Goal: Task Accomplishment & Management: Complete application form

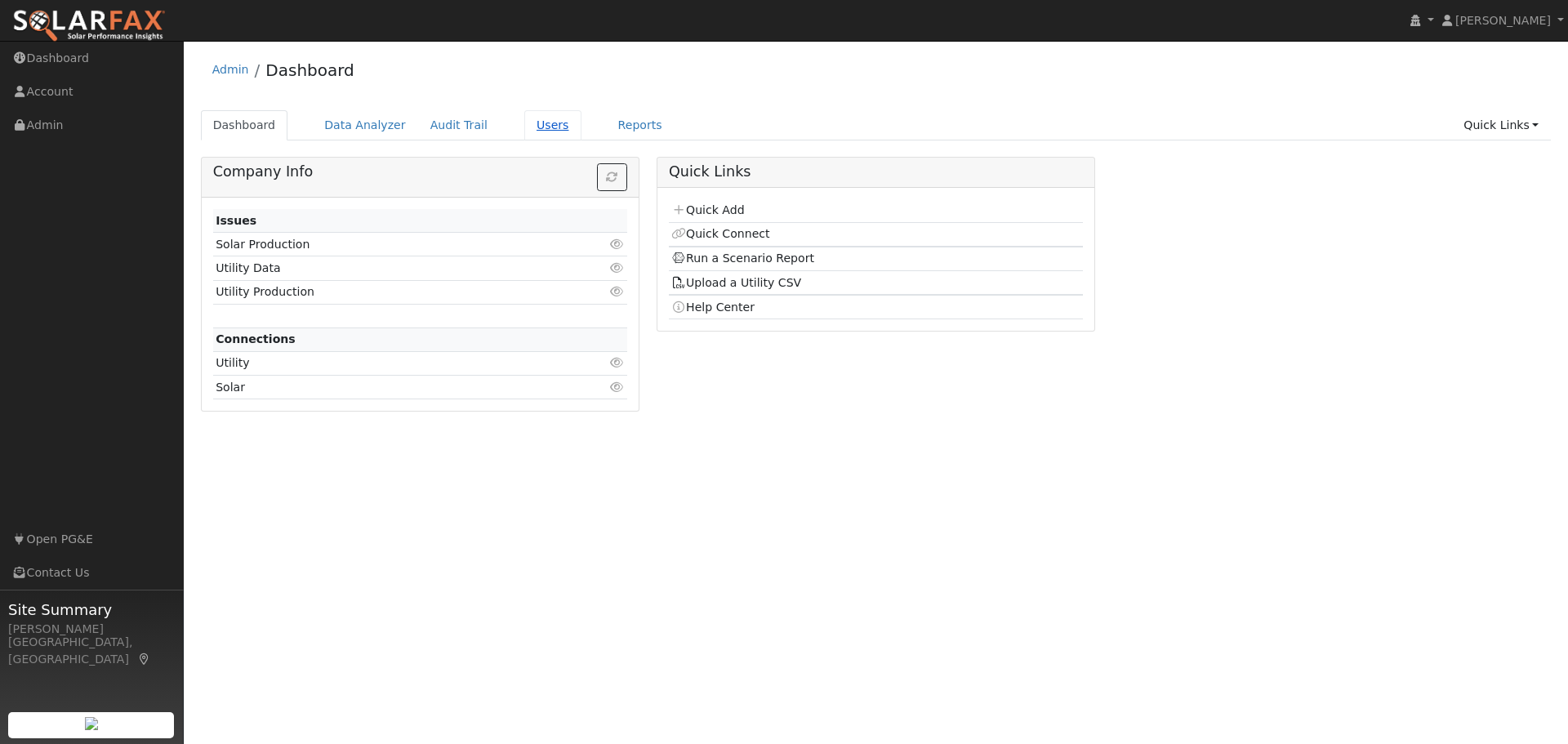
click at [529, 124] on link "Users" at bounding box center [552, 125] width 58 height 30
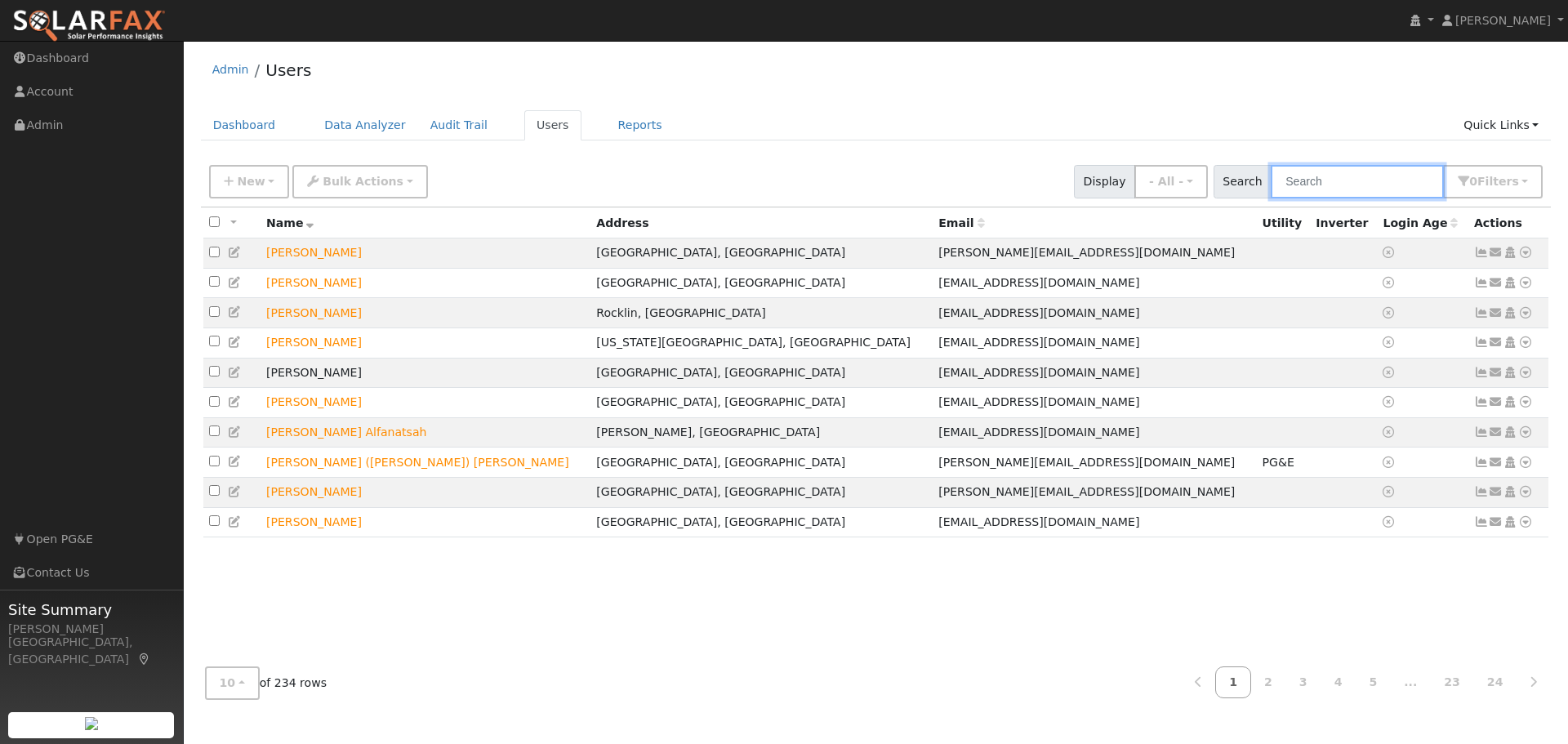
click at [1399, 185] on input "text" at bounding box center [1357, 182] width 174 height 34
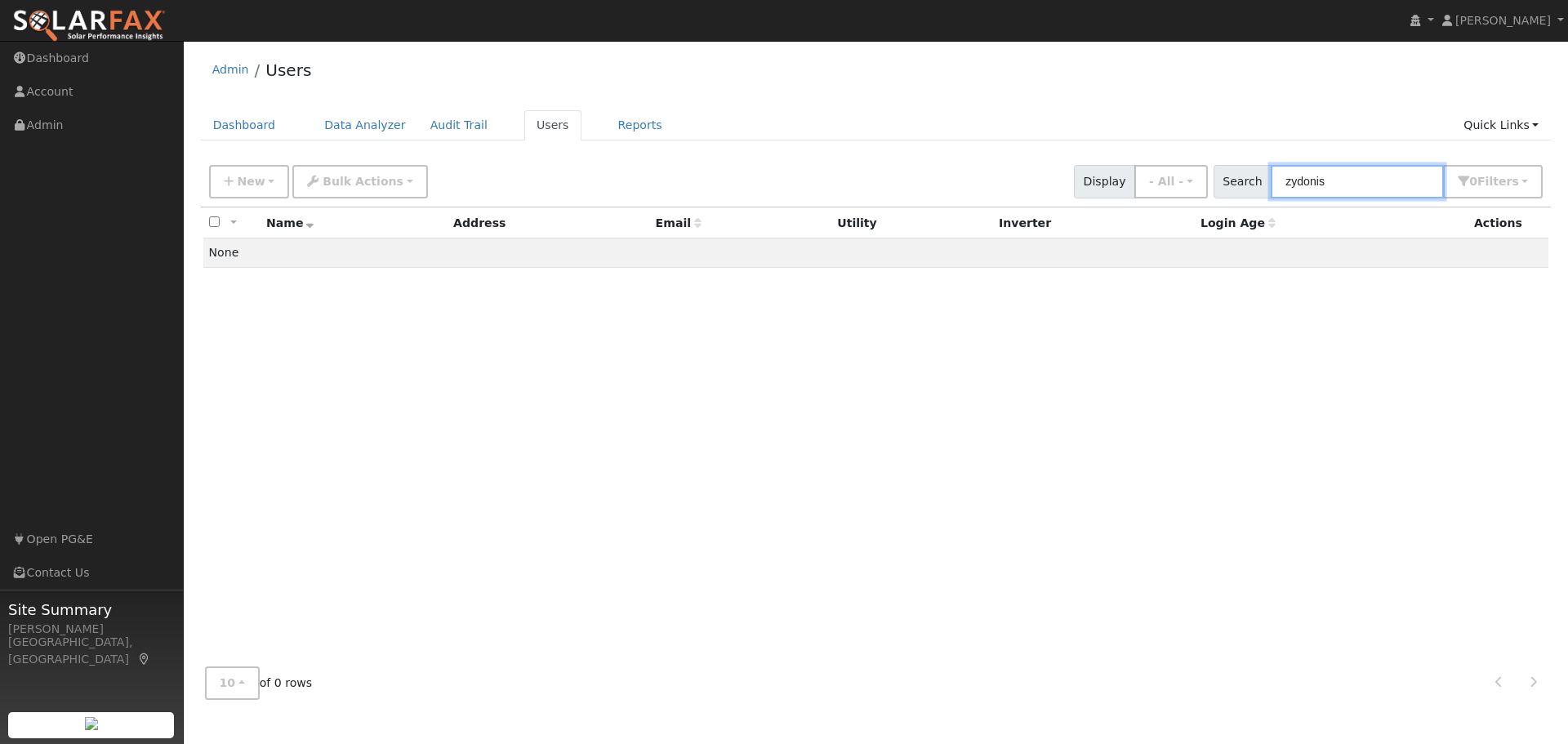
type input "zydonis"
drag, startPoint x: 1357, startPoint y: 185, endPoint x: 1271, endPoint y: 171, distance: 87.1
click at [1271, 171] on div "Search zydonis 0 Filter s My accounts Role Show - All - Show Leads Admin Billin…" at bounding box center [1378, 182] width 330 height 34
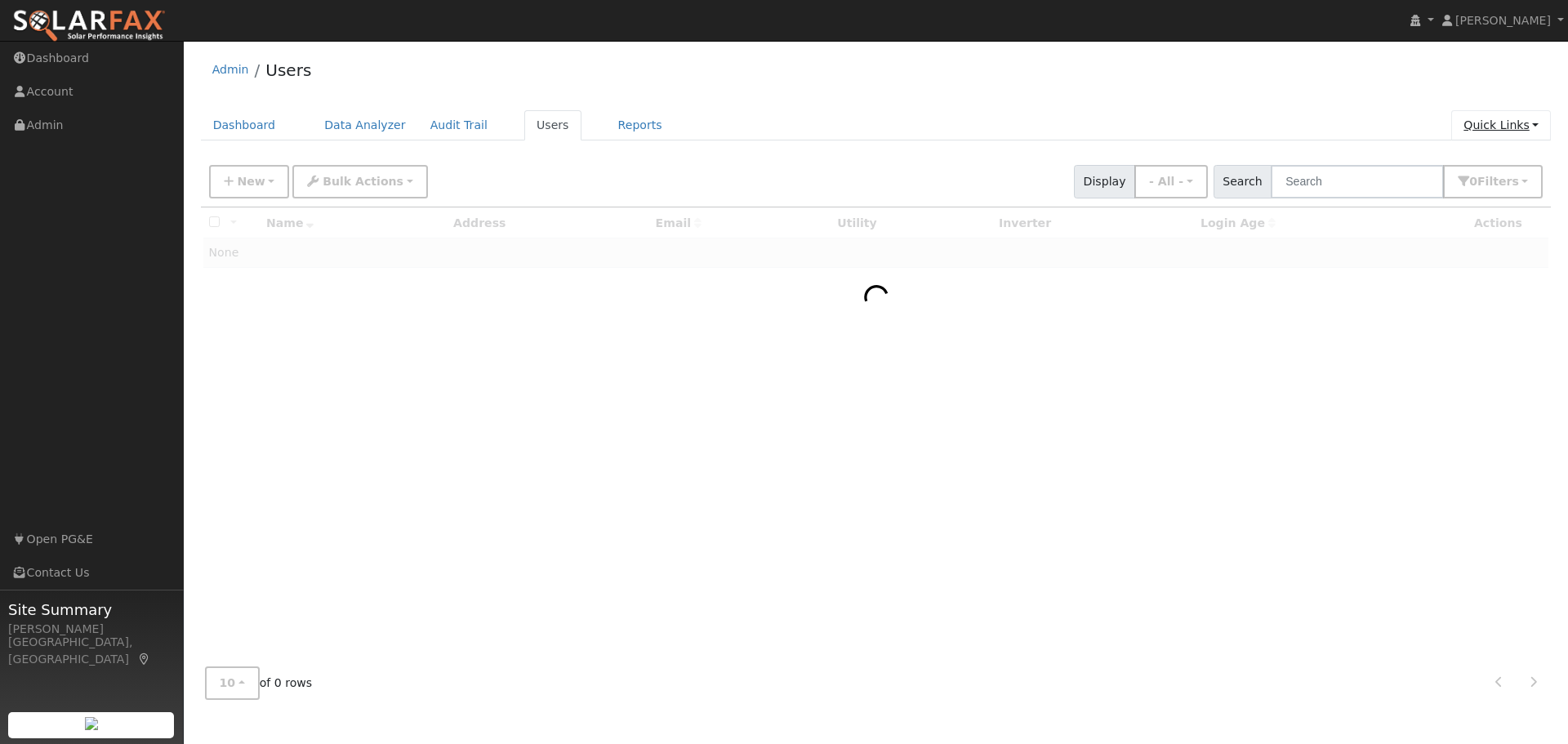
click at [1501, 126] on link "Quick Links" at bounding box center [1501, 125] width 100 height 30
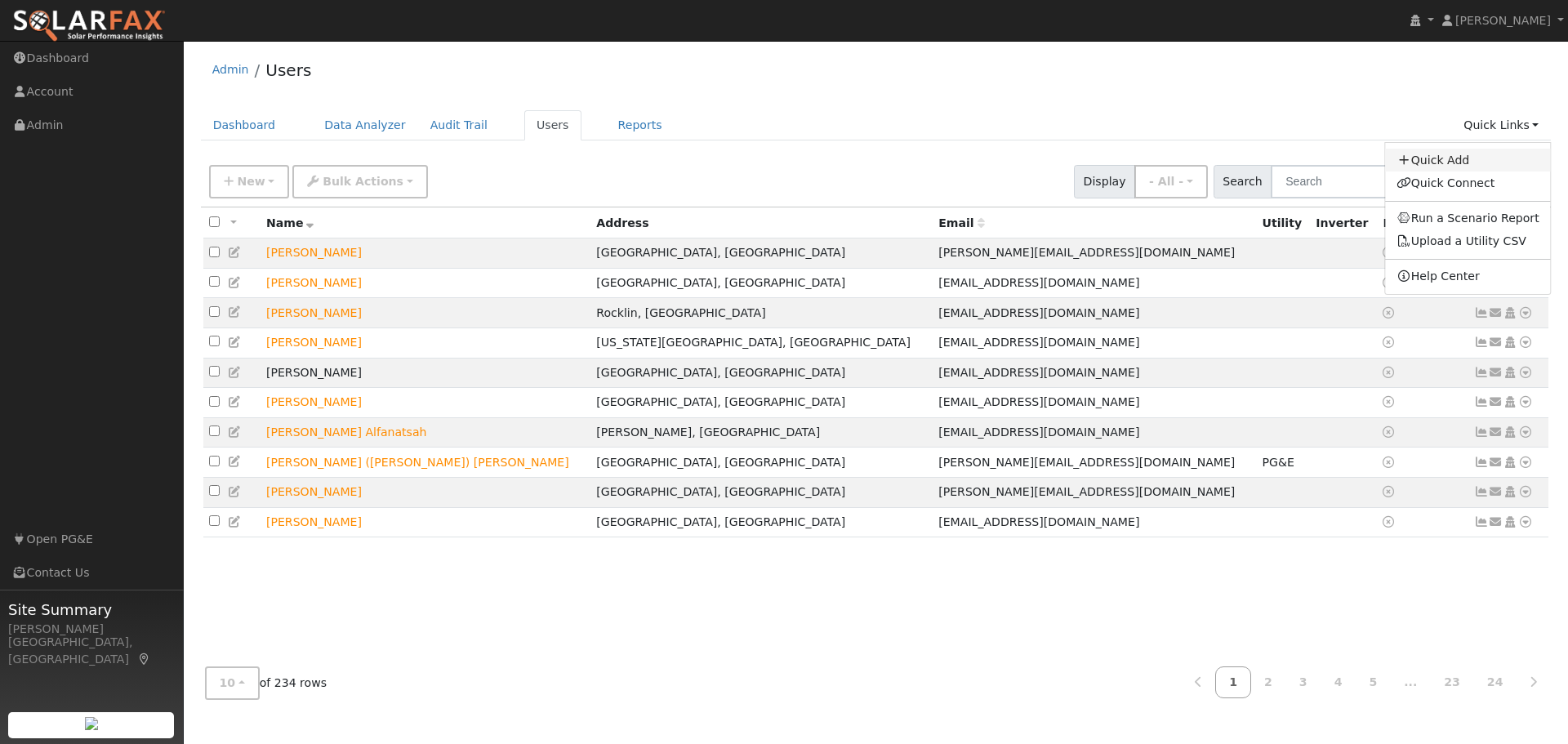
click at [1495, 157] on link "Quick Add" at bounding box center [1467, 160] width 166 height 23
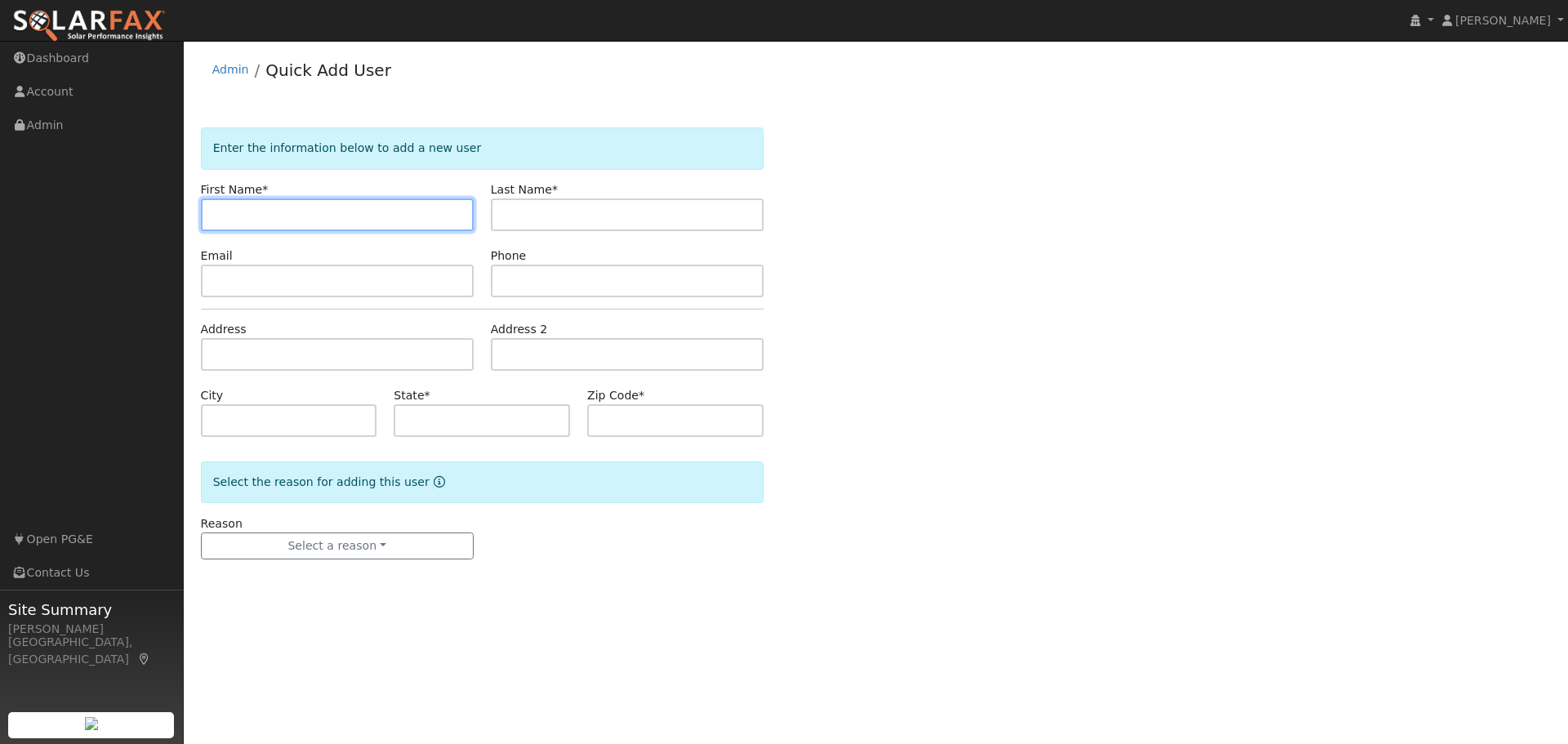
click at [278, 215] on input "text" at bounding box center [337, 214] width 273 height 33
type input "Gianna"
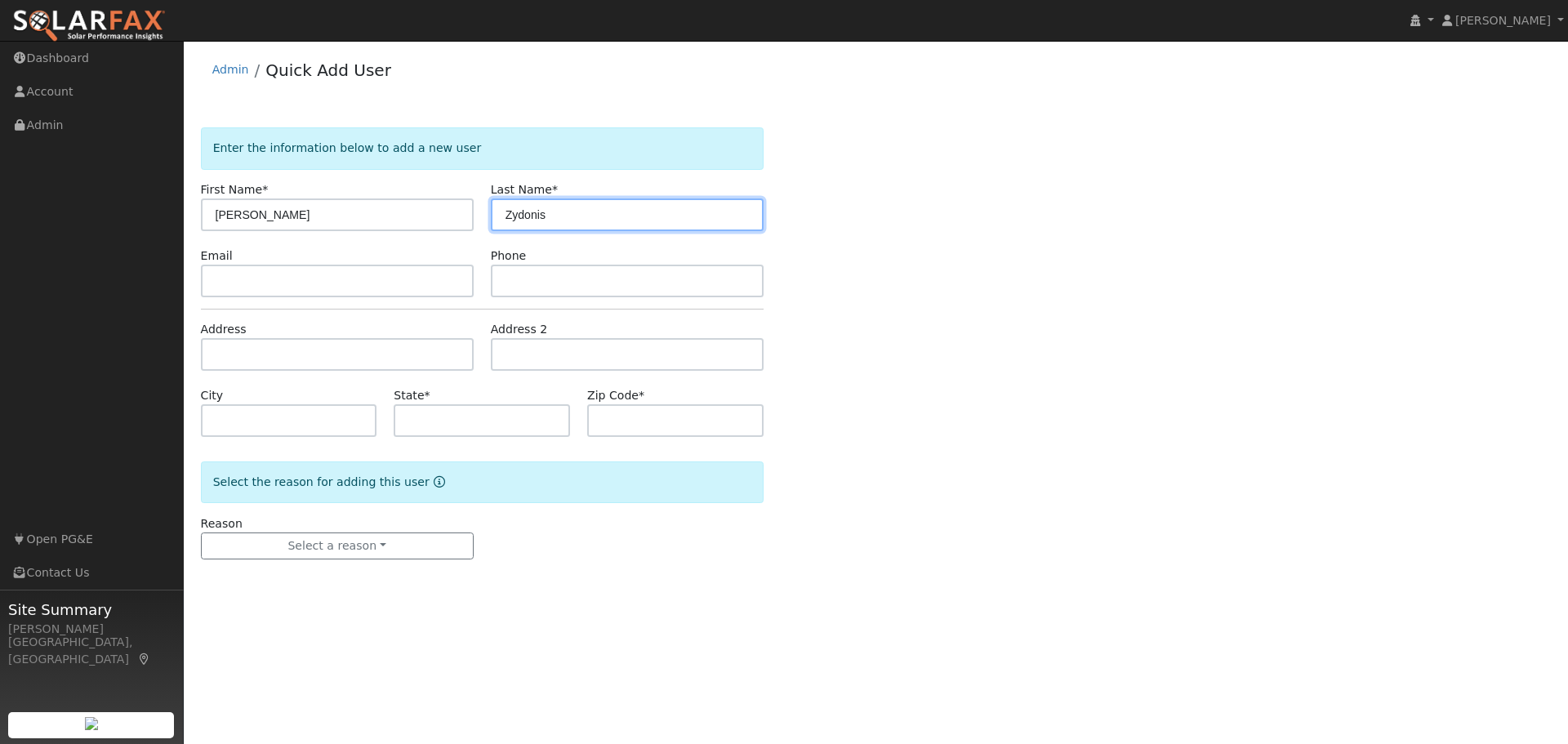
type input "Zydonis"
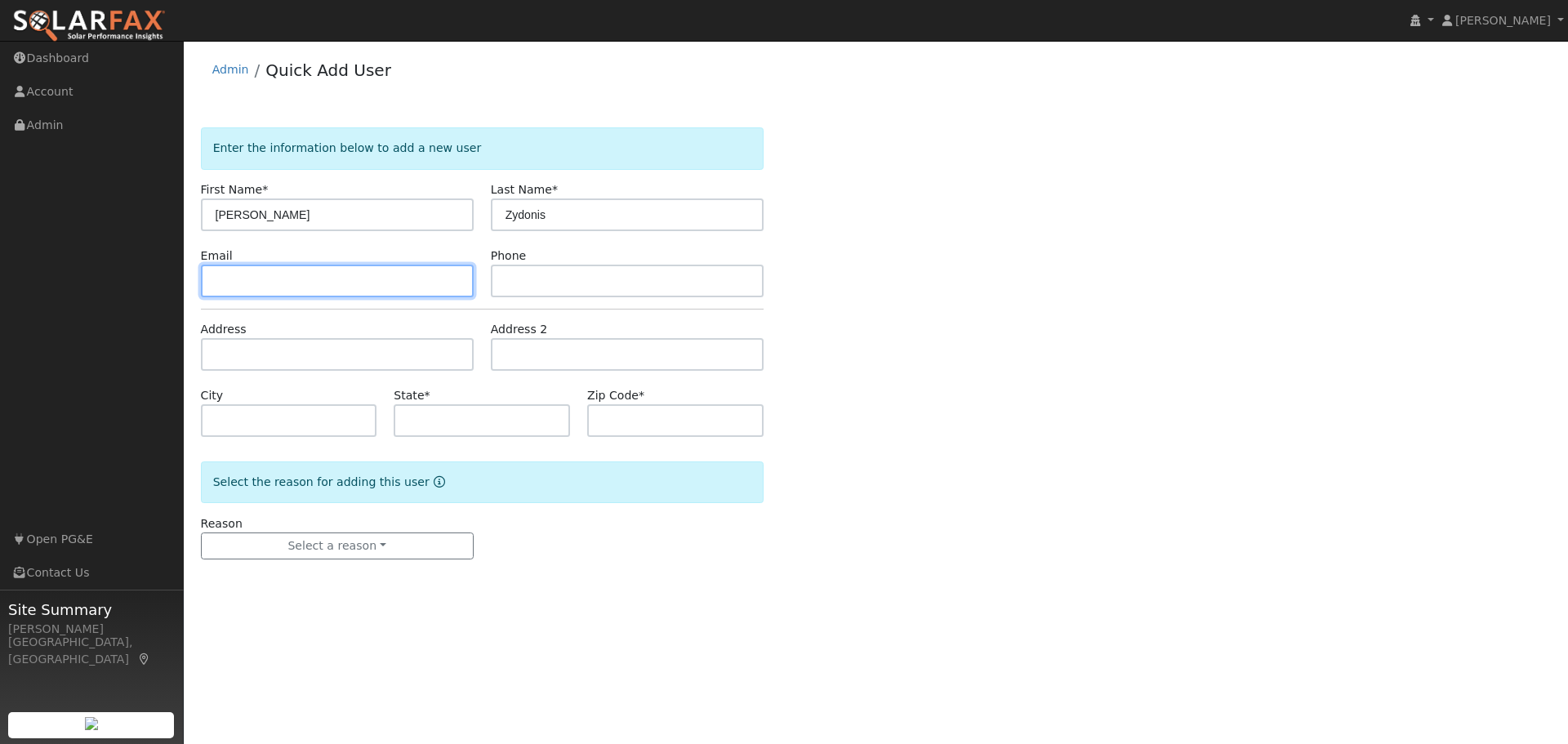
click at [233, 276] on input "text" at bounding box center [337, 281] width 273 height 33
paste input "gianna@wildandlovelyevents.com"
type input "gianna@wildandlovelyevents.com"
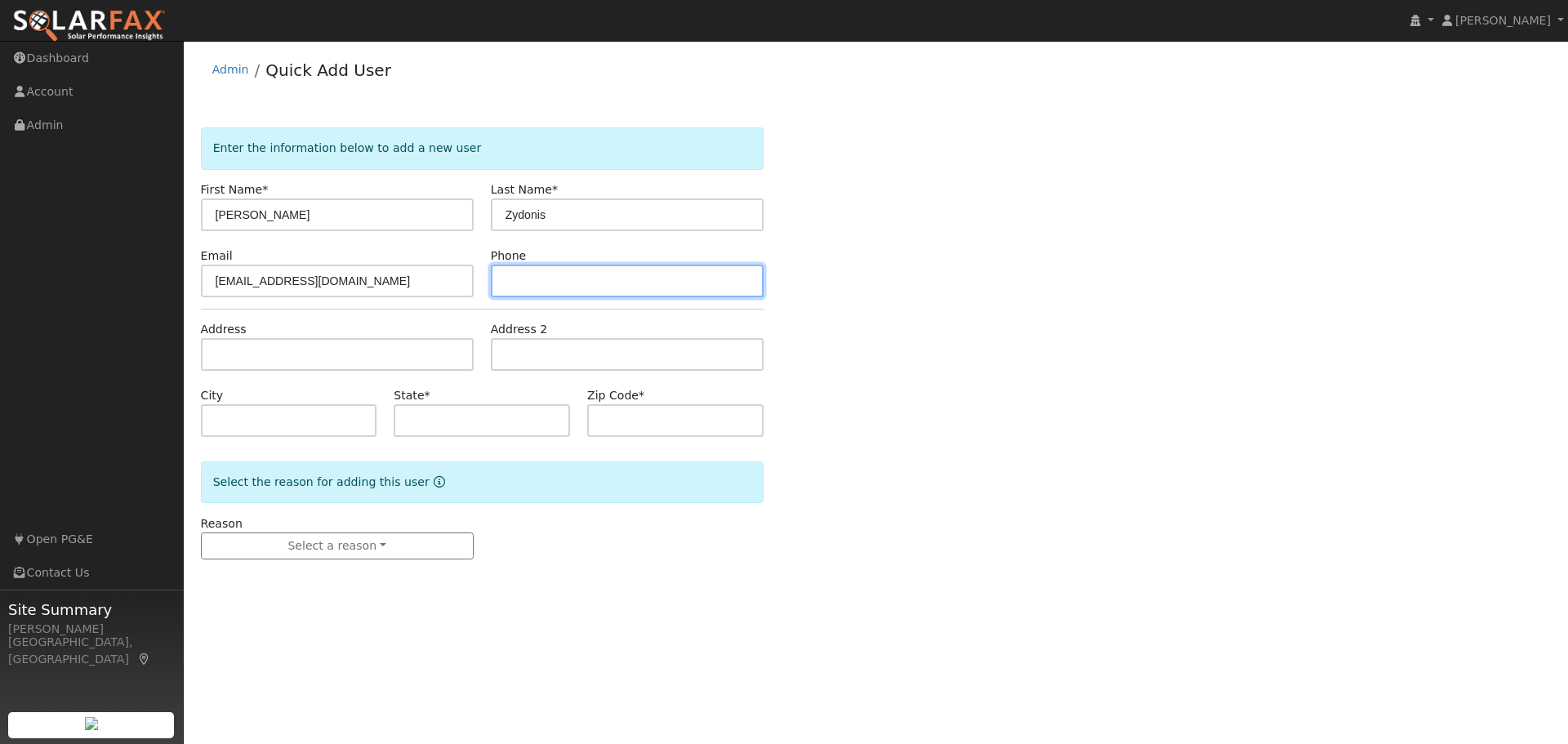
click at [521, 278] on input "text" at bounding box center [627, 281] width 273 height 33
paste input "(530) 913-3735"
type input "(530) 913-3735"
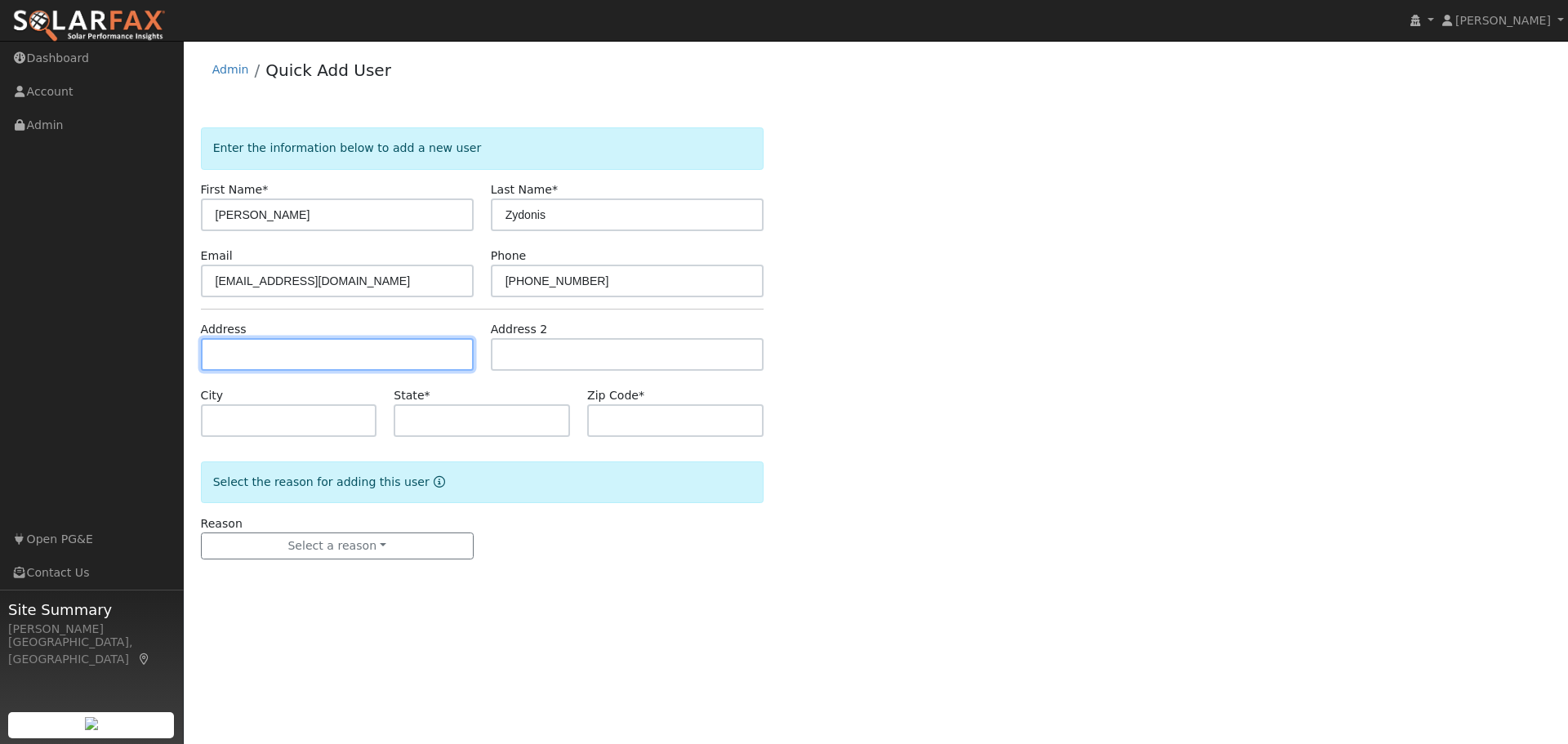
click at [256, 353] on input "text" at bounding box center [337, 354] width 273 height 33
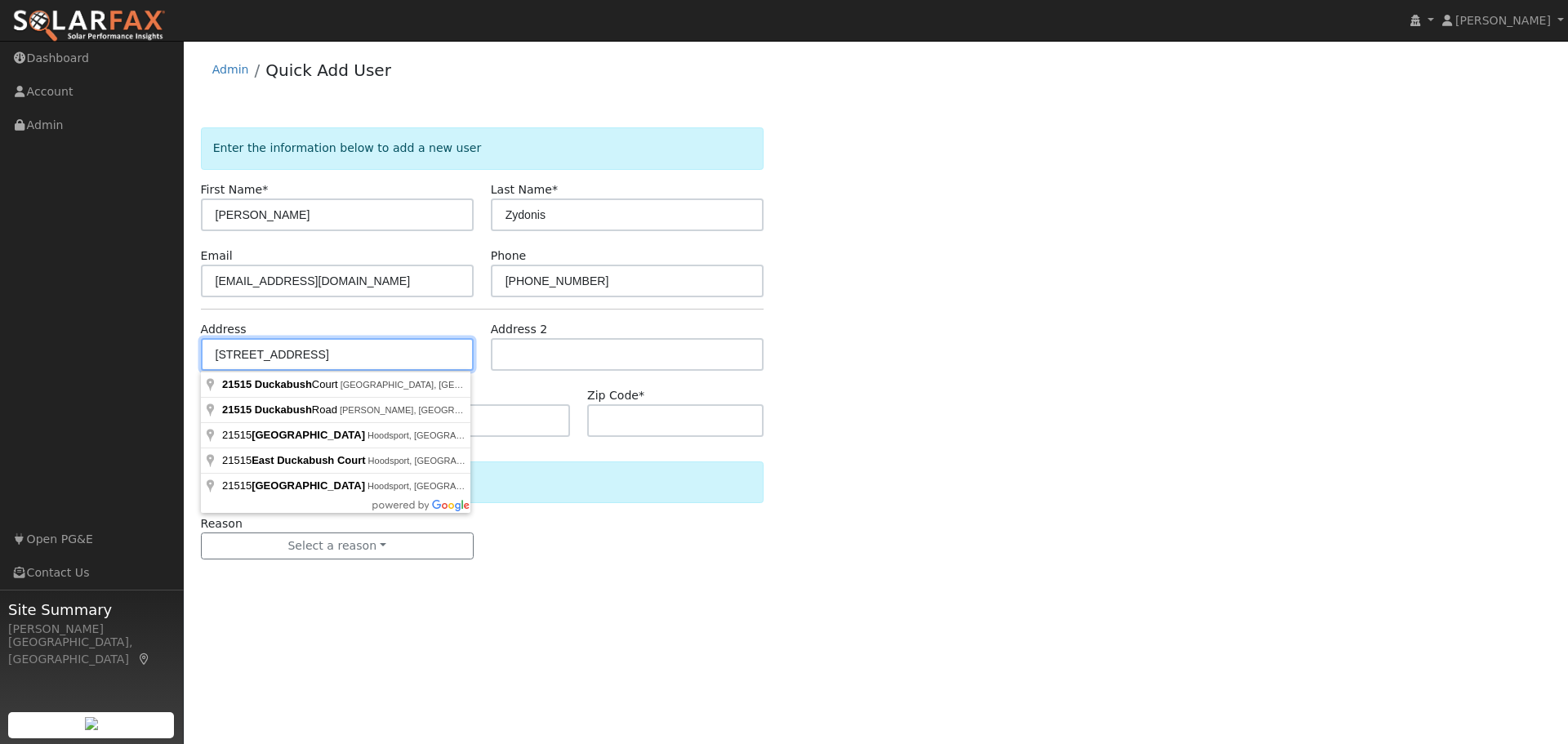
type input "21515 Duckabush Court"
type input "Grass Valley"
type input "CA"
type input "95949"
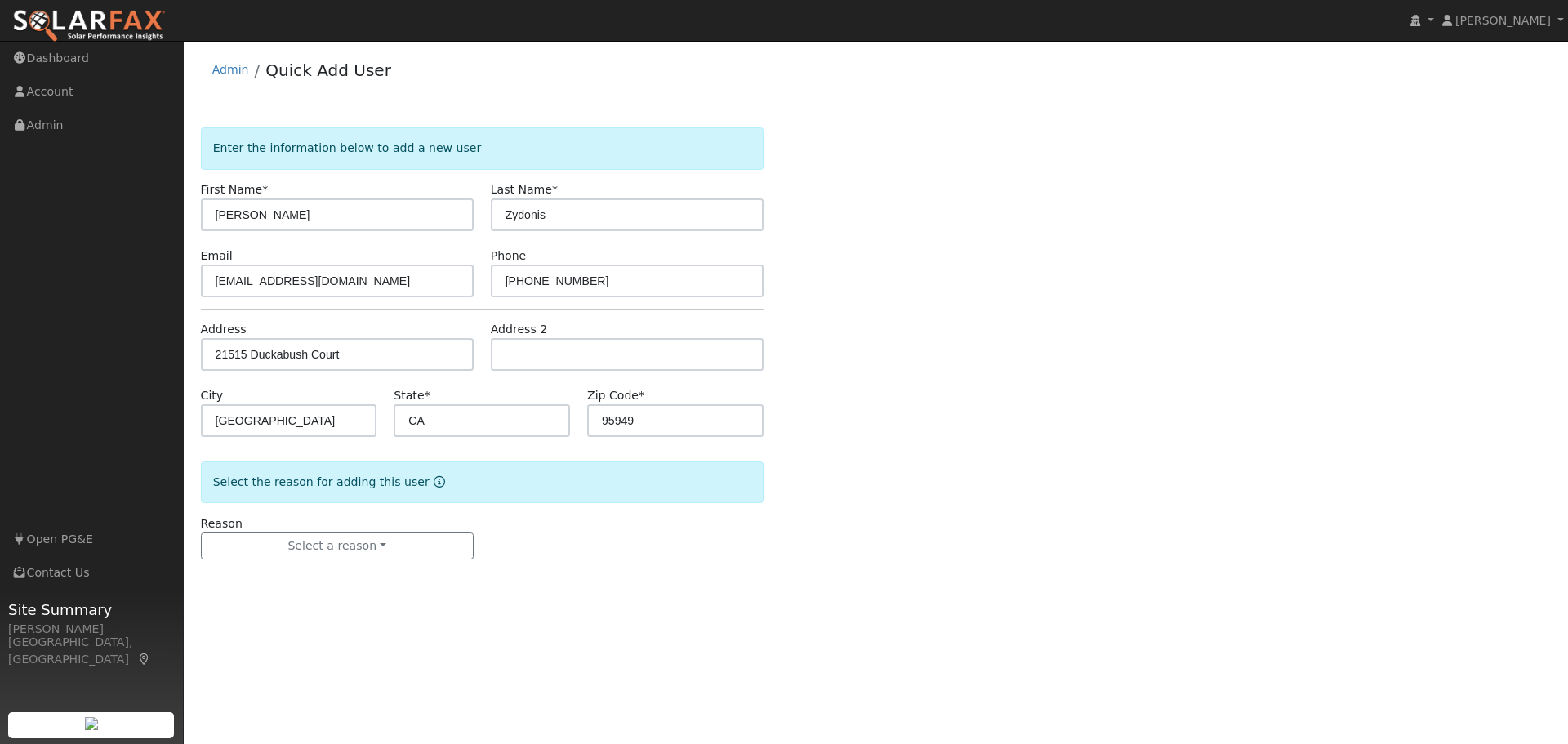
click at [795, 580] on div "Enter the information below to add a new user First Name * Gianna Last Name * Z…" at bounding box center [876, 360] width 1350 height 465
click at [294, 553] on button "Select a reason" at bounding box center [337, 546] width 273 height 27
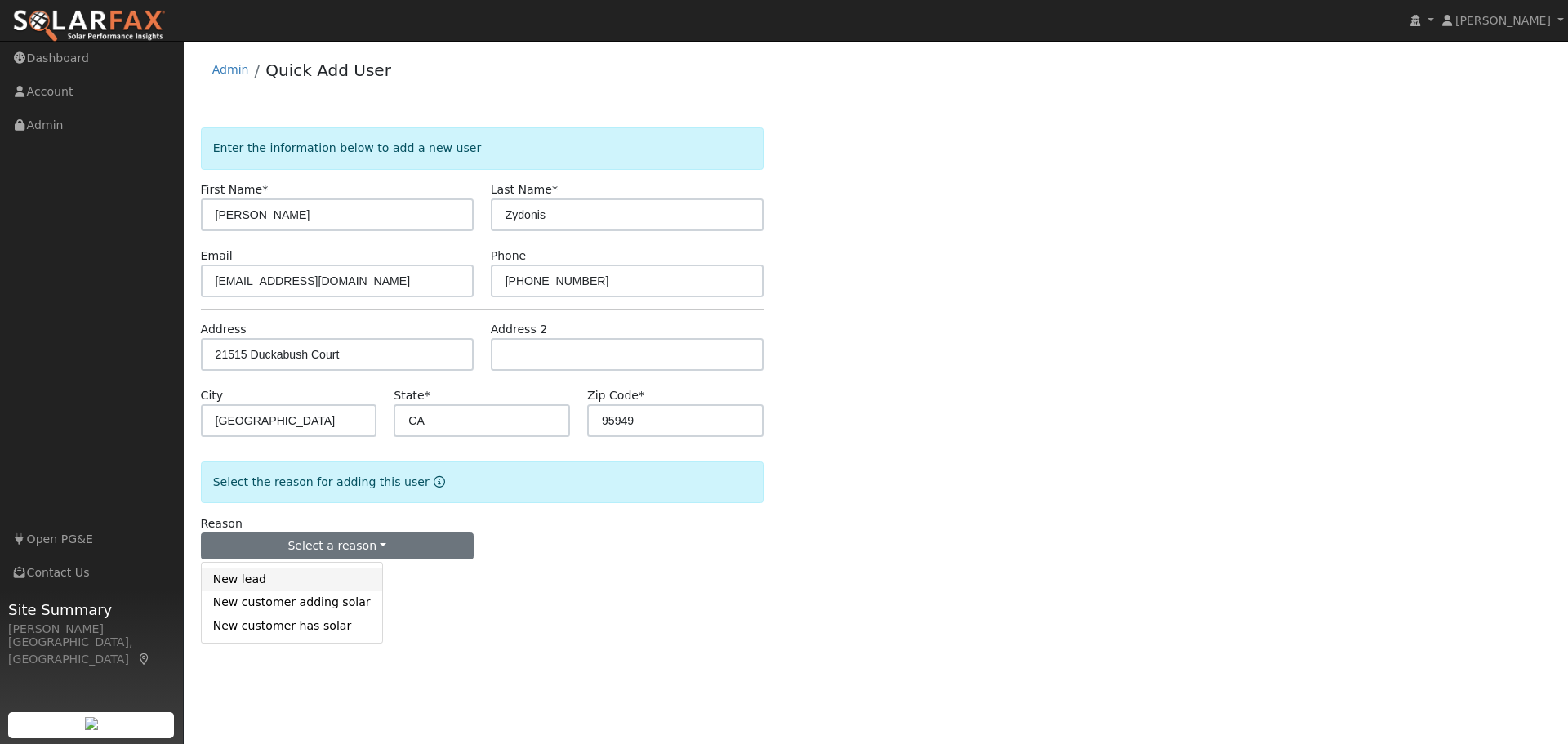
click at [290, 583] on link "New lead" at bounding box center [292, 580] width 181 height 23
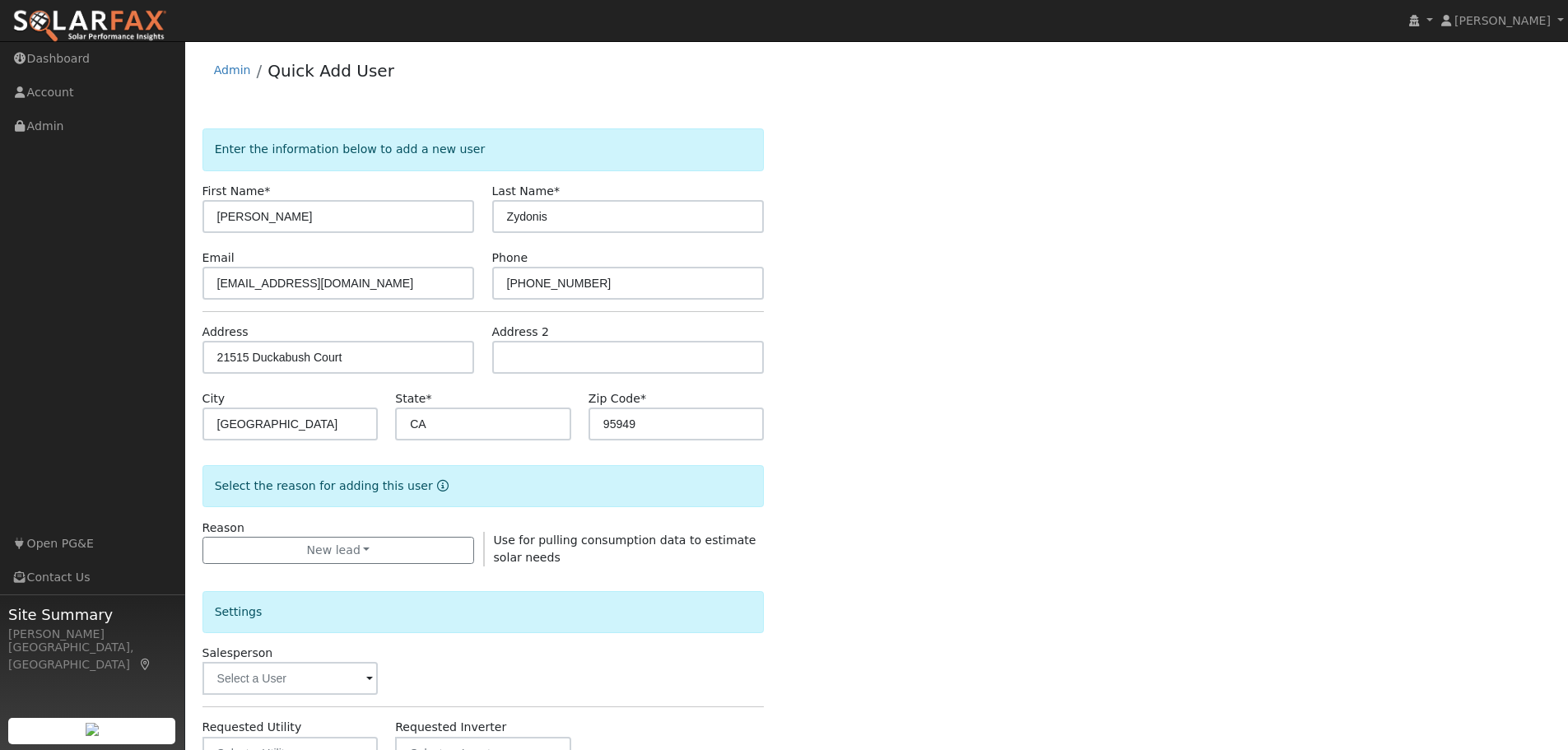
click at [1116, 632] on div "Enter the information below to add a new user First Name * Gianna Last Name * Z…" at bounding box center [876, 593] width 1348 height 929
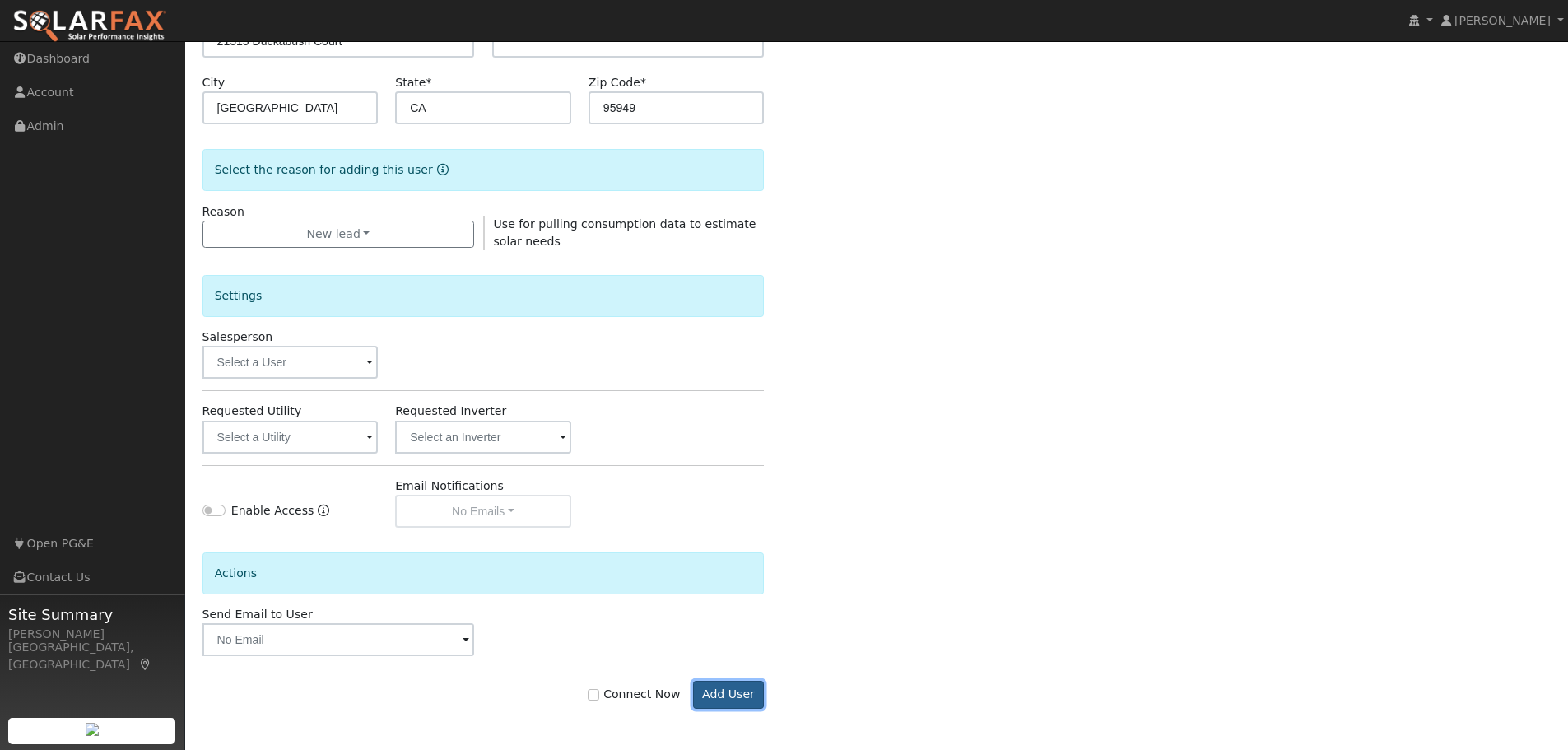
click at [740, 684] on button "Add User" at bounding box center [728, 695] width 71 height 28
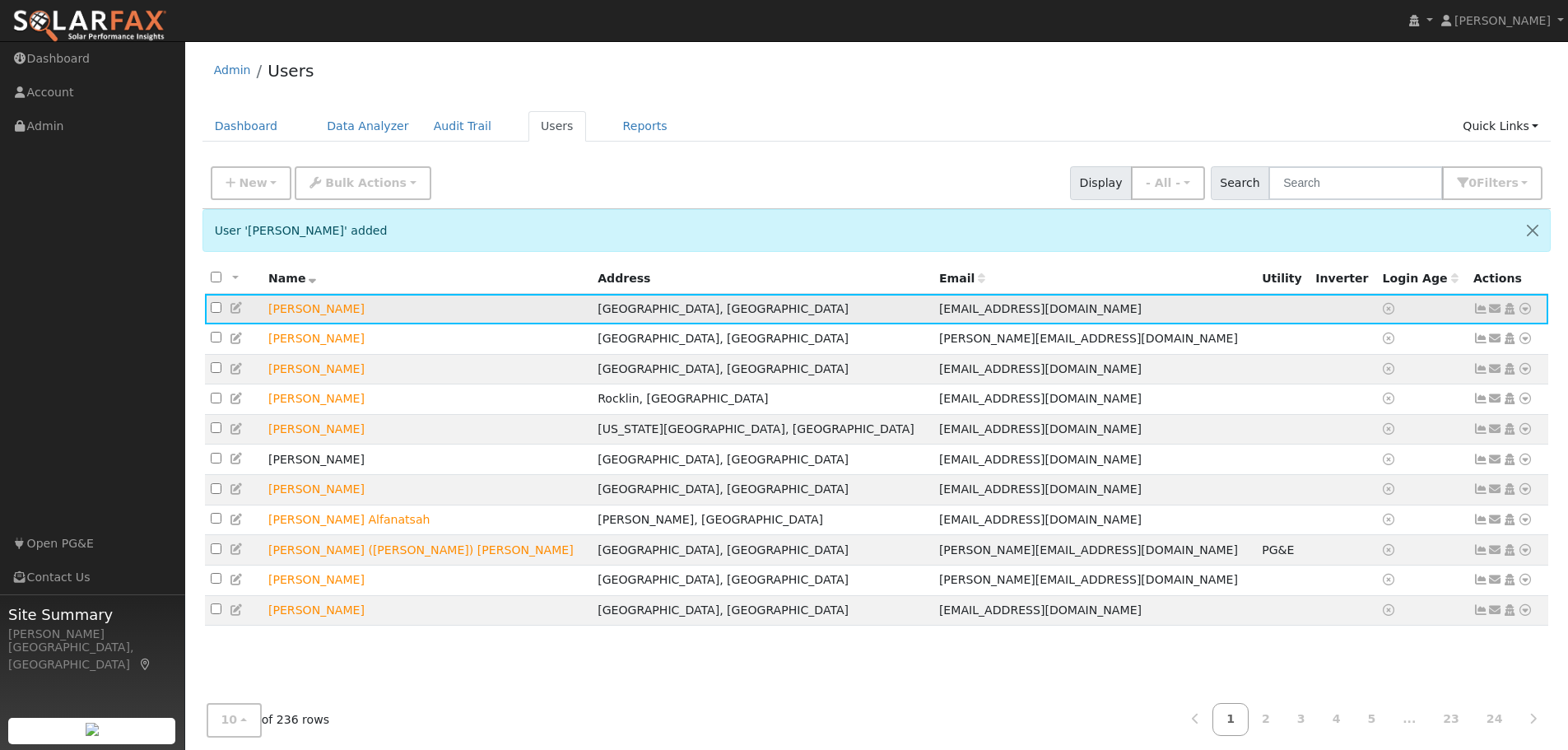
click at [1527, 311] on icon at bounding box center [1525, 308] width 15 height 12
click at [1471, 340] on link "Data Analyzer" at bounding box center [1472, 338] width 120 height 23
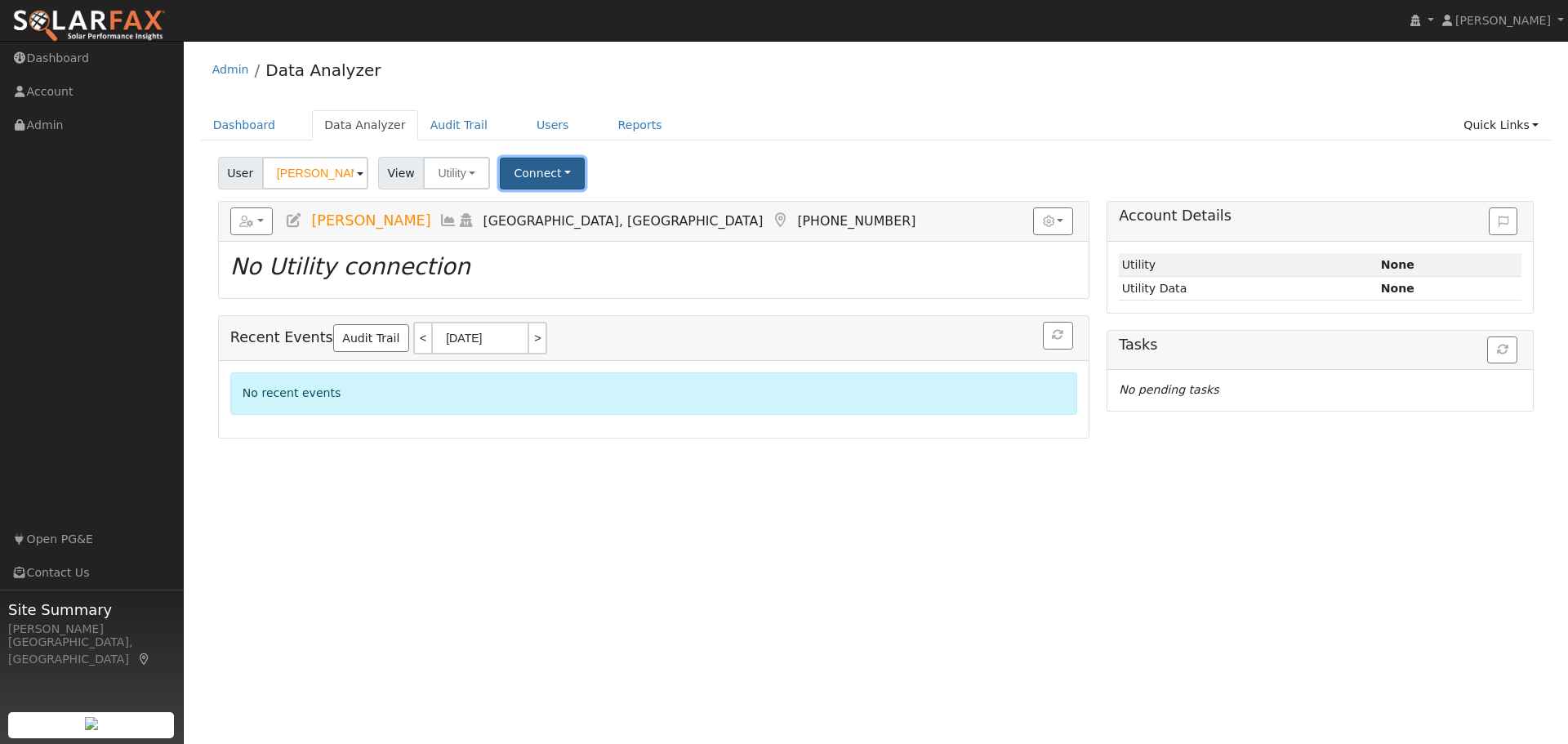
click at [552, 176] on button "Connect" at bounding box center [542, 174] width 85 height 32
click at [552, 216] on link "Select a Provider" at bounding box center [565, 209] width 127 height 23
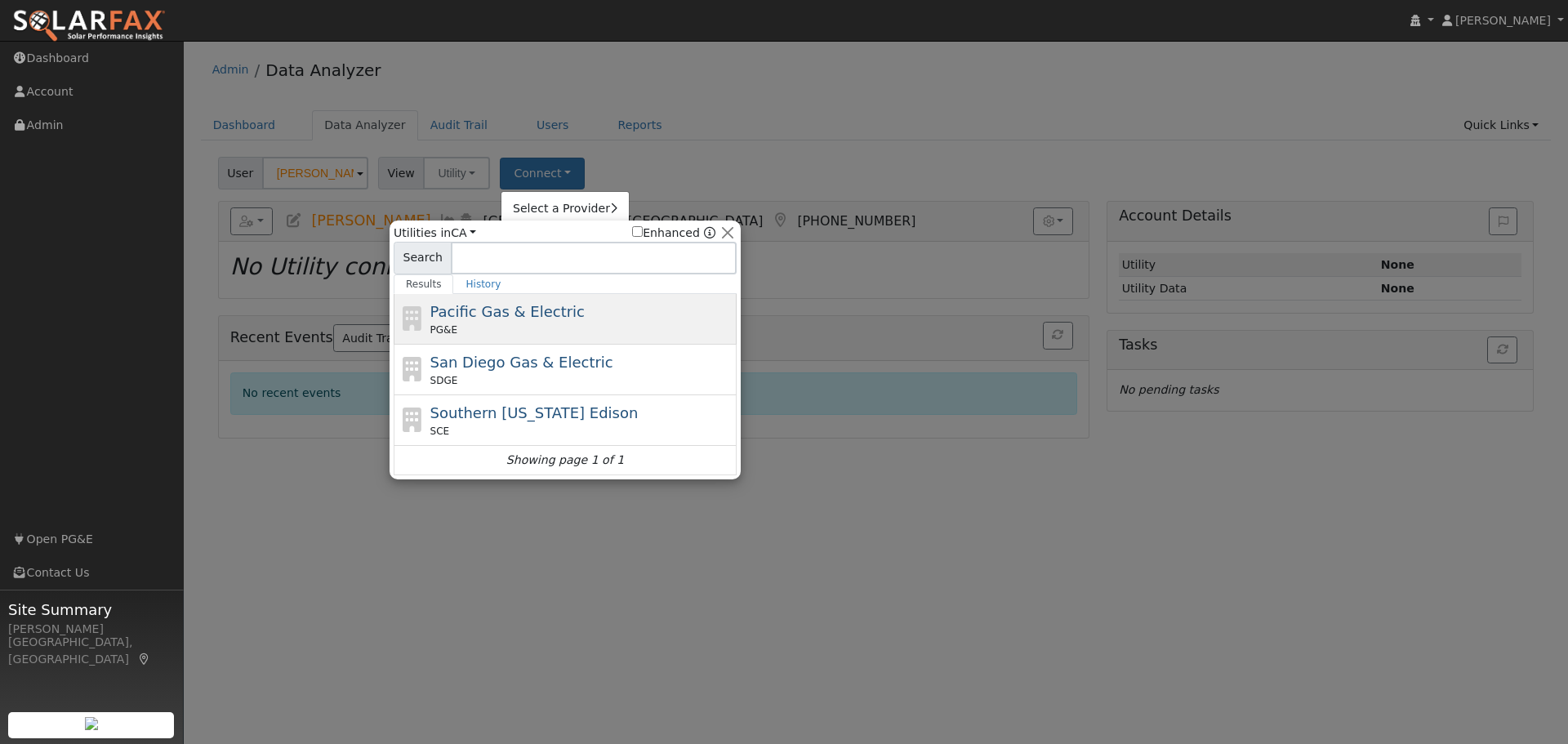
click at [543, 314] on span "Pacific Gas & Electric" at bounding box center [507, 311] width 154 height 17
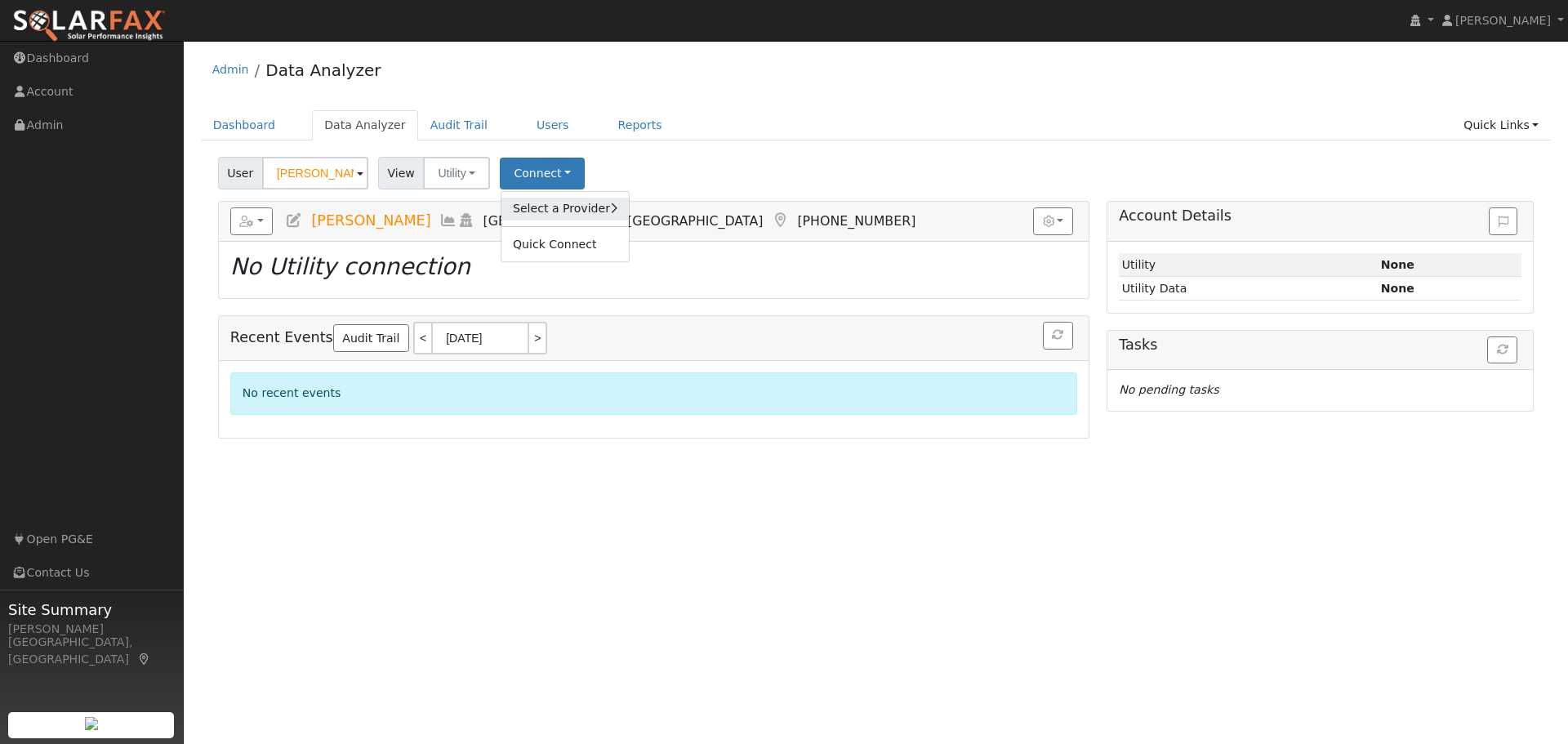
click at [542, 209] on link "Select a Provider" at bounding box center [565, 209] width 127 height 23
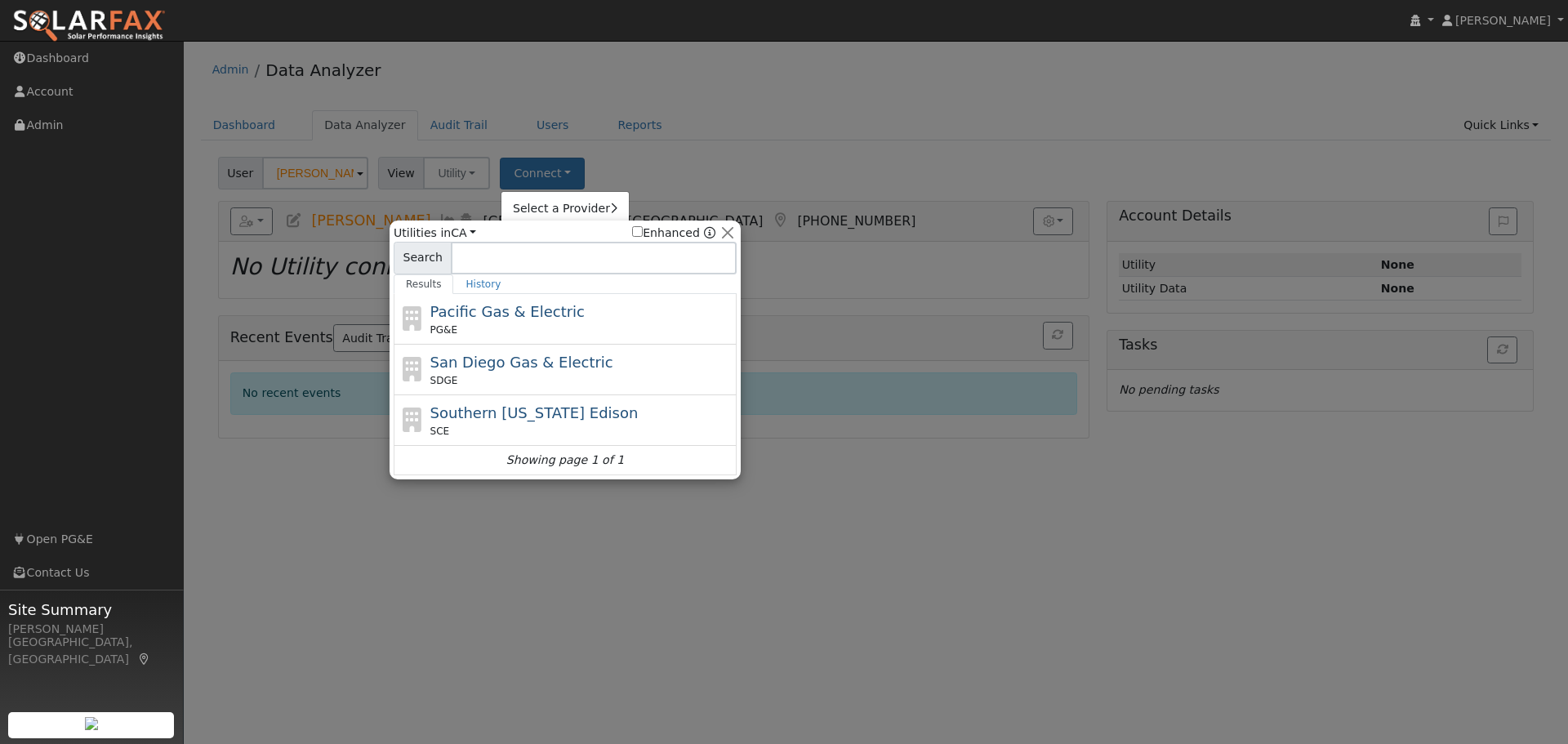
click at [524, 327] on div "PG&E" at bounding box center [582, 329] width 303 height 15
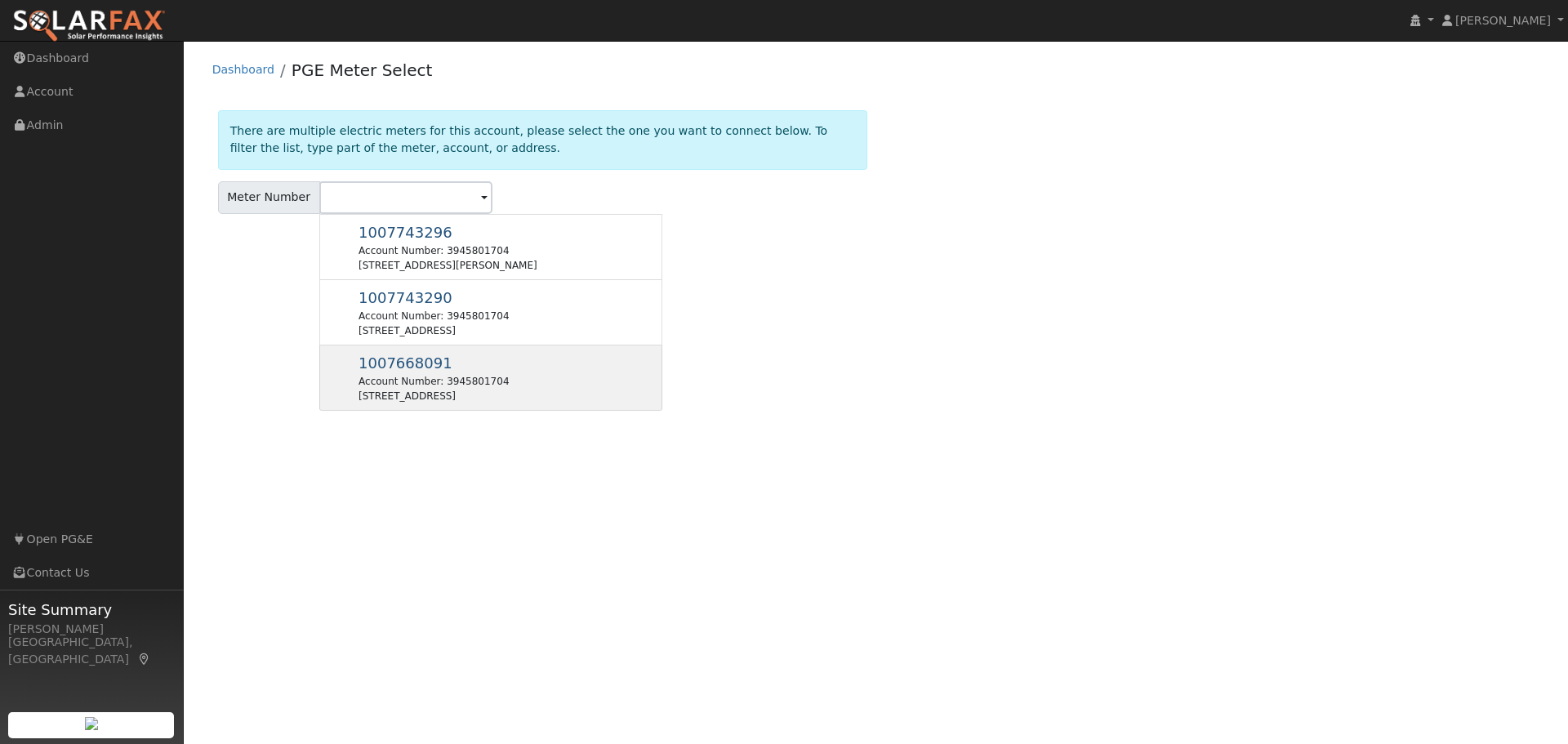
click at [408, 381] on div "Account Number: 3945801704" at bounding box center [434, 381] width 151 height 15
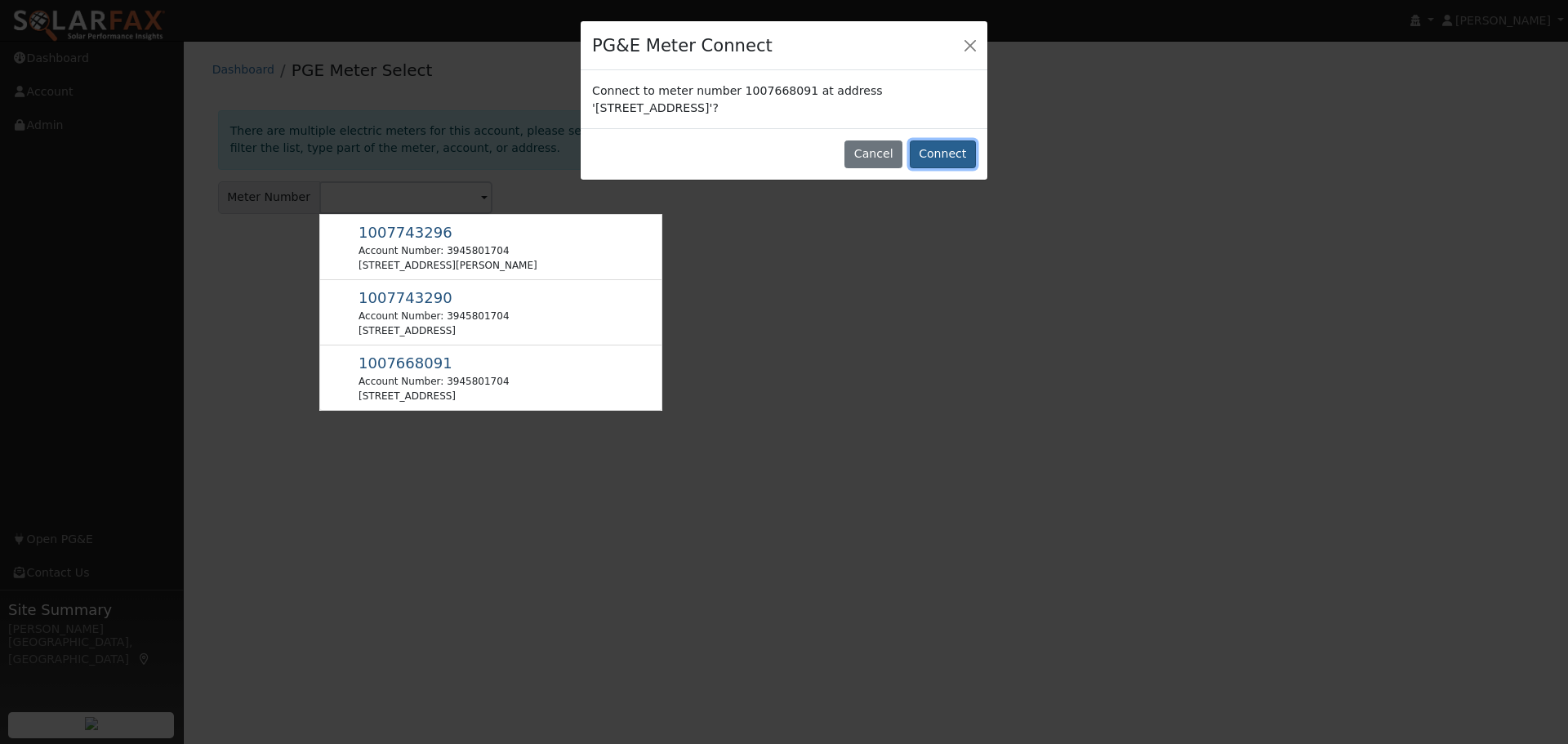
click at [954, 150] on button "Connect" at bounding box center [942, 154] width 66 height 27
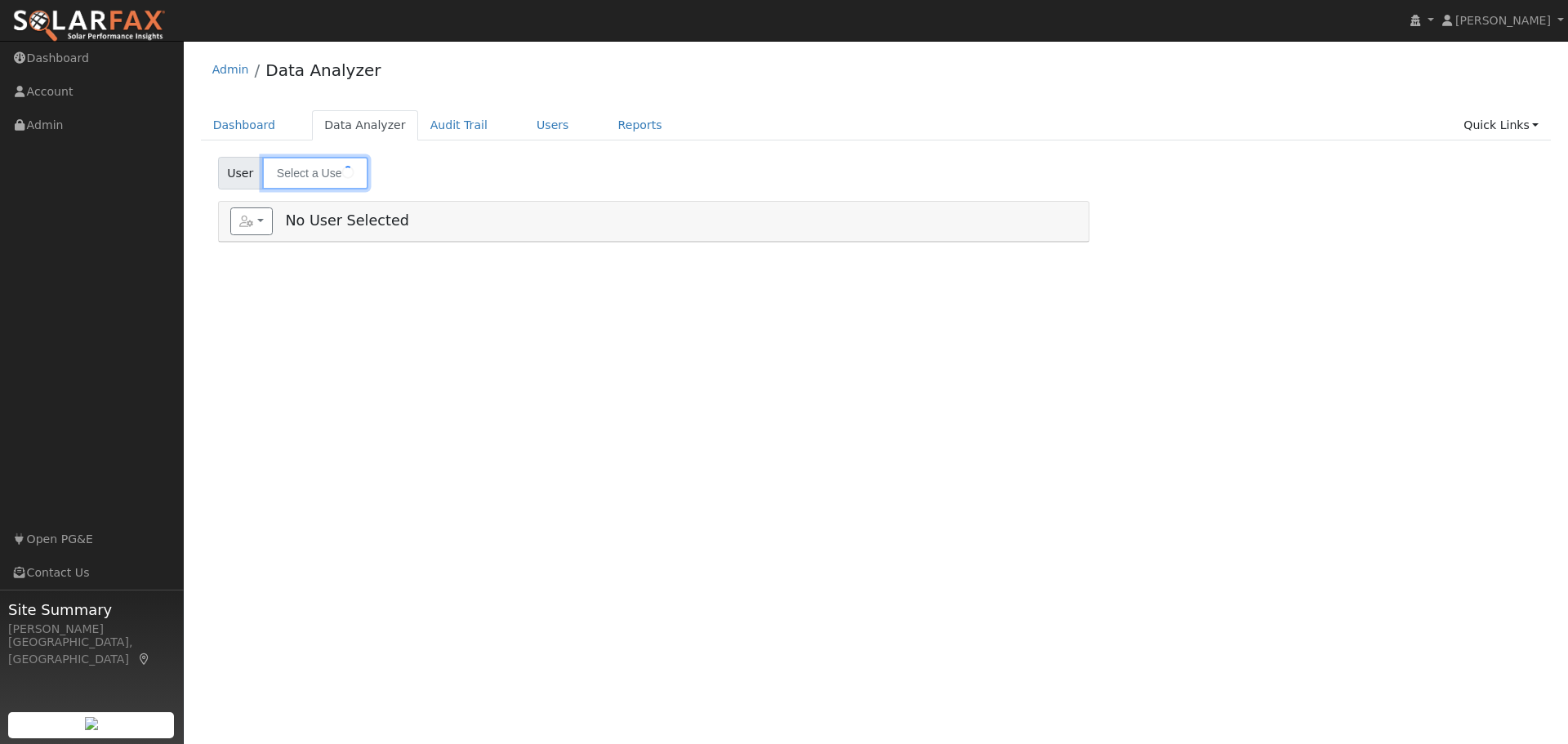
type input "[PERSON_NAME]"
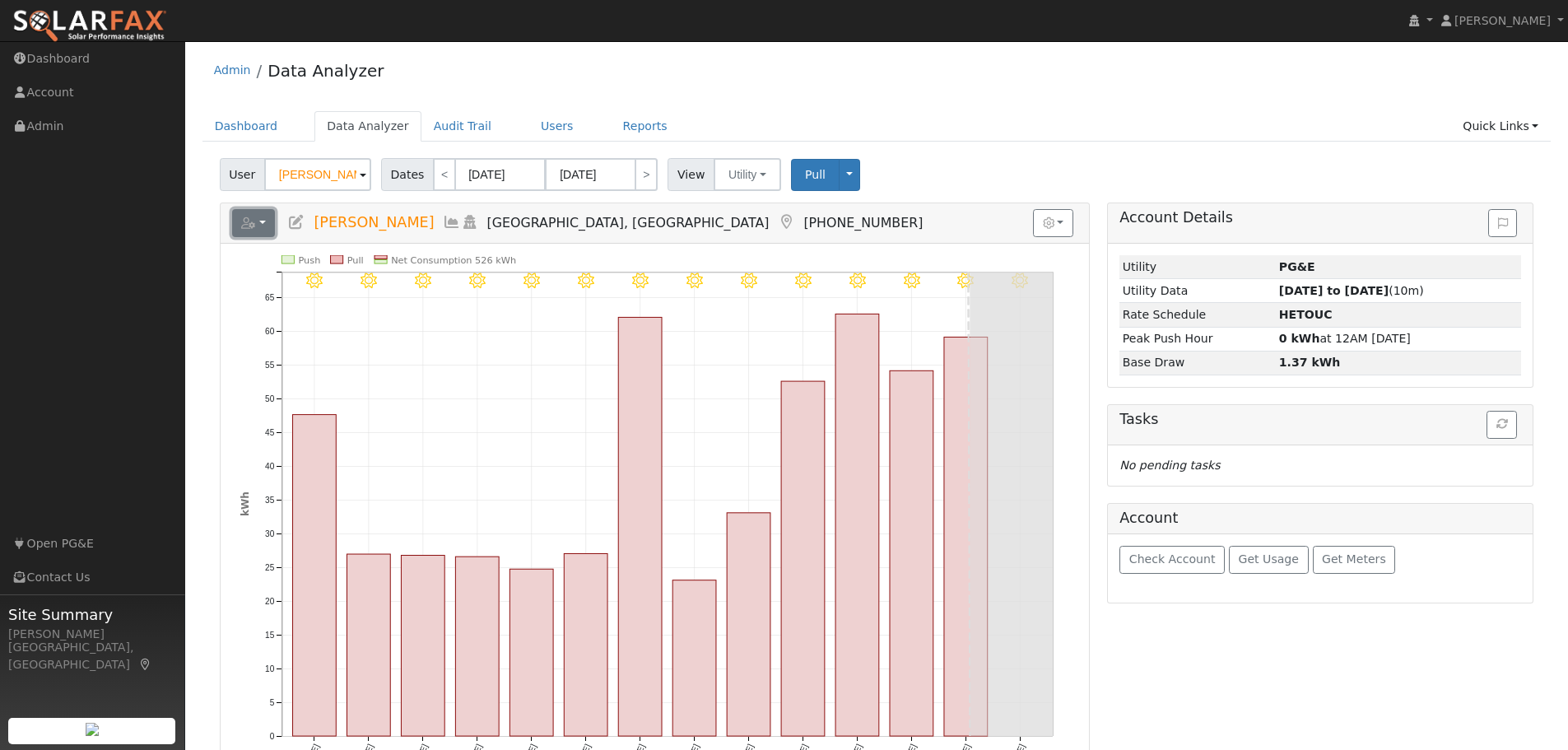
click at [248, 229] on button "button" at bounding box center [253, 222] width 44 height 28
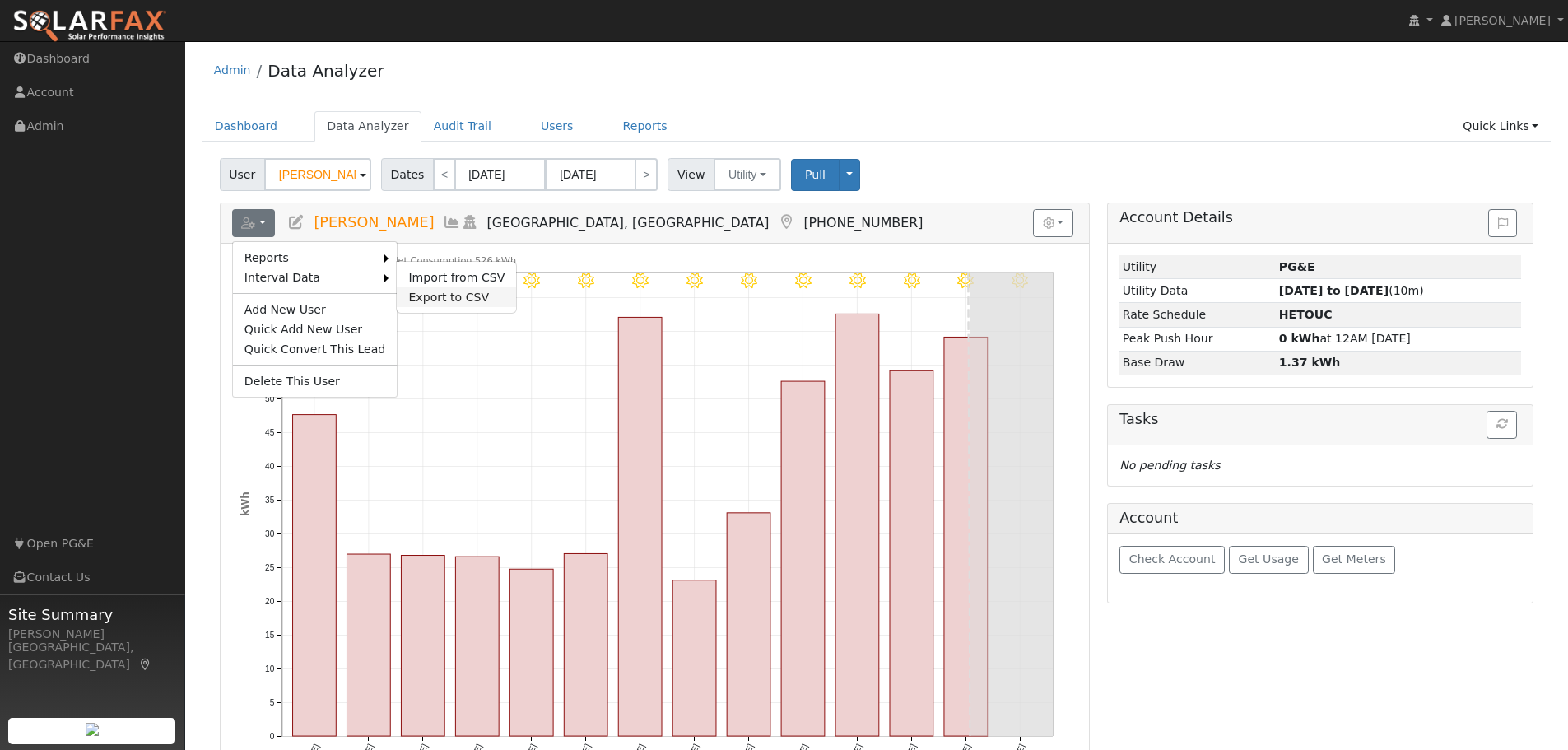
click at [435, 290] on link "Export to CSV" at bounding box center [456, 297] width 120 height 20
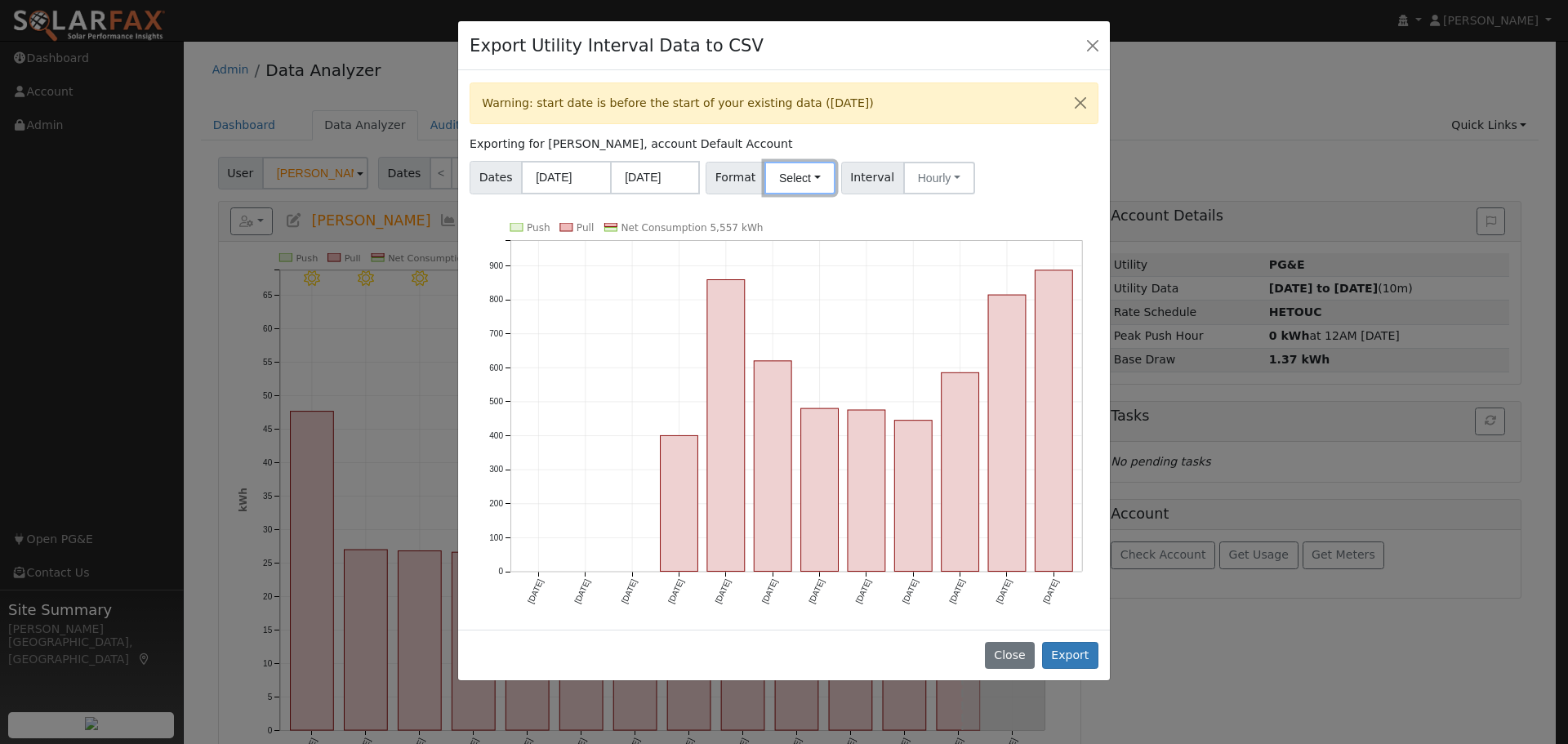
click at [784, 184] on button "Select" at bounding box center [799, 178] width 71 height 33
click at [791, 211] on link "Generic" at bounding box center [819, 214] width 117 height 23
click at [1077, 656] on button "Export" at bounding box center [1070, 655] width 57 height 27
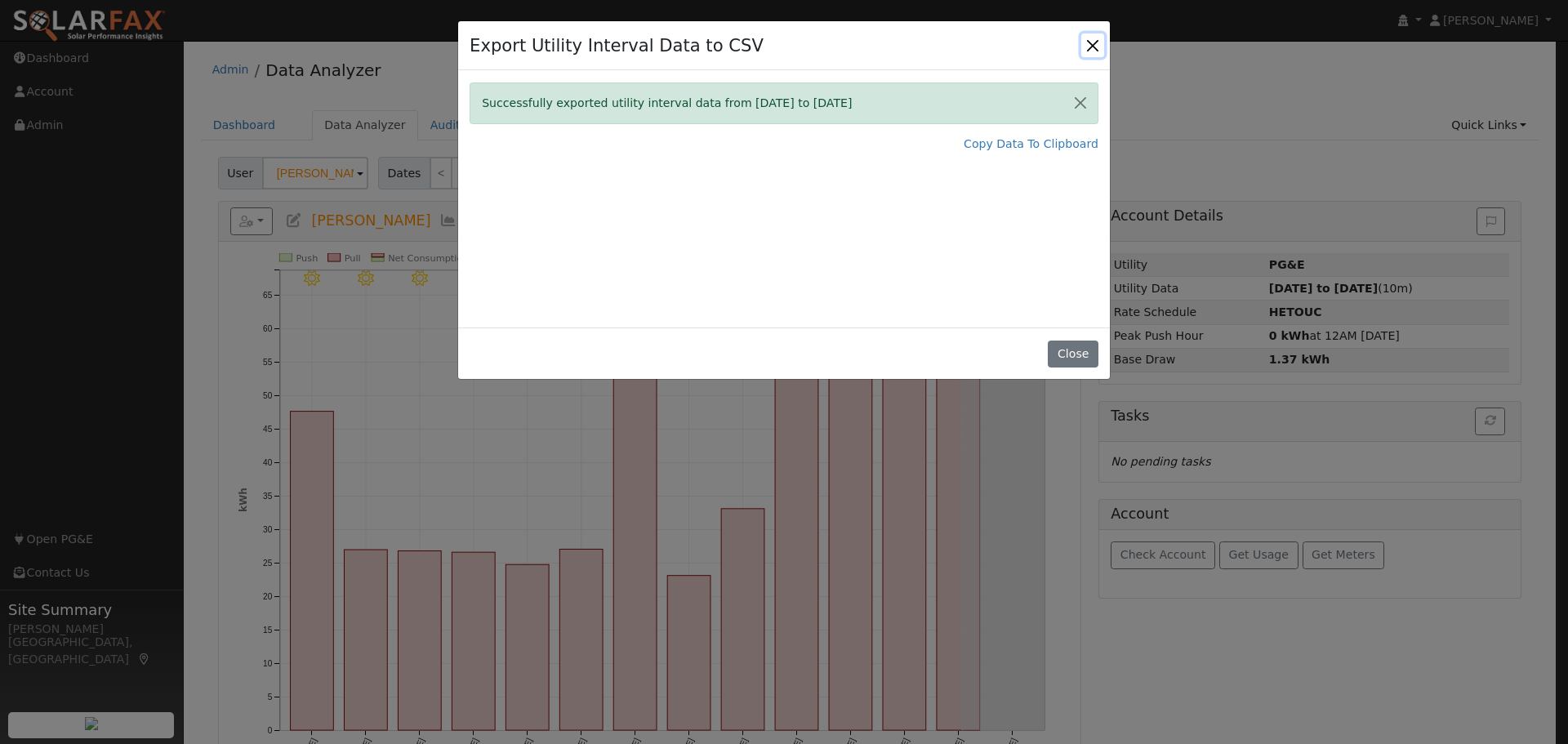
click at [1084, 43] on button "Close" at bounding box center [1093, 45] width 23 height 23
